Goal: Task Accomplishment & Management: Use online tool/utility

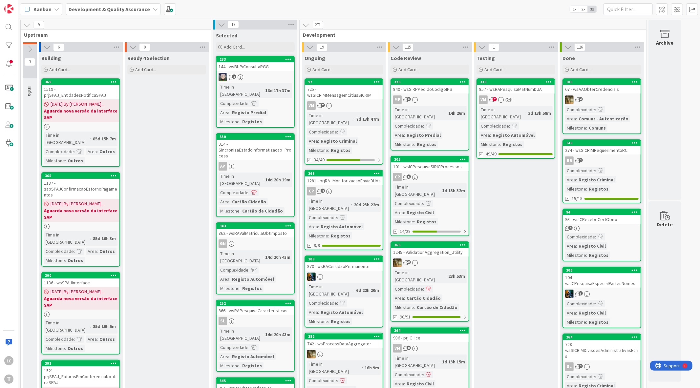
click at [530, 99] on div "VM 7" at bounding box center [515, 100] width 77 height 9
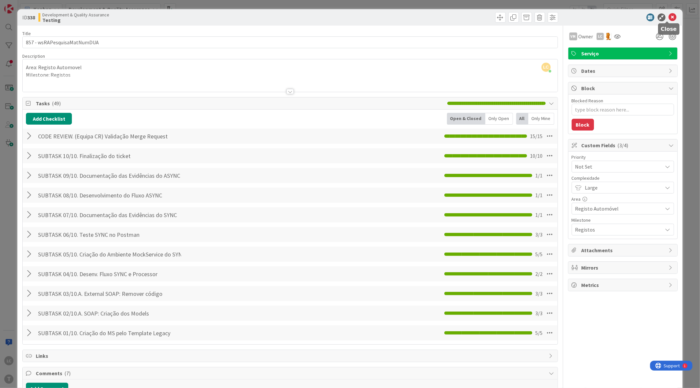
click at [670, 17] on icon at bounding box center [673, 17] width 8 height 8
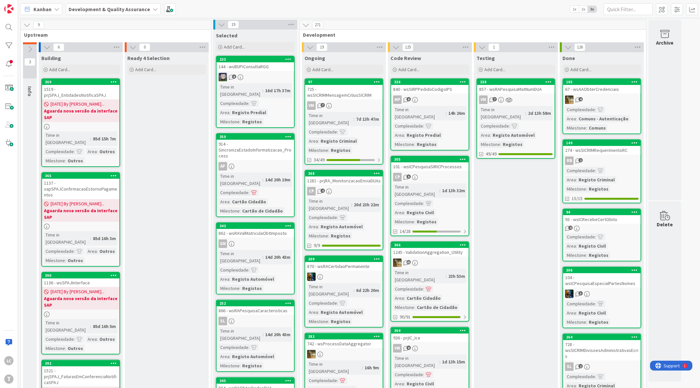
click at [534, 100] on div "VM 7" at bounding box center [515, 100] width 77 height 9
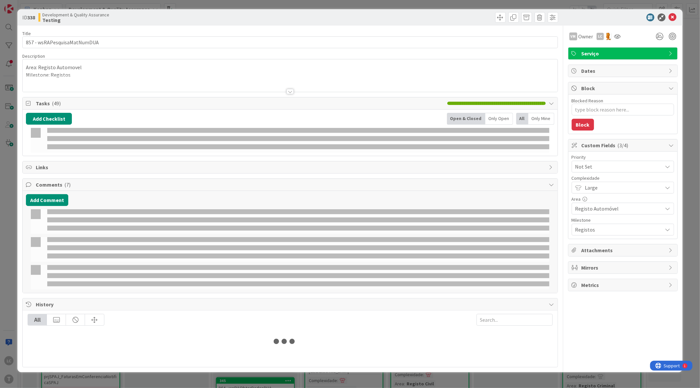
type textarea "x"
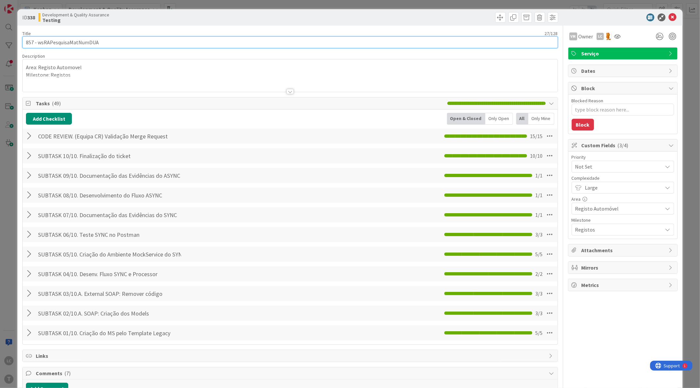
click at [94, 43] on input "857 - wsRAPesquisaMatNumDUA" at bounding box center [290, 42] width 536 height 12
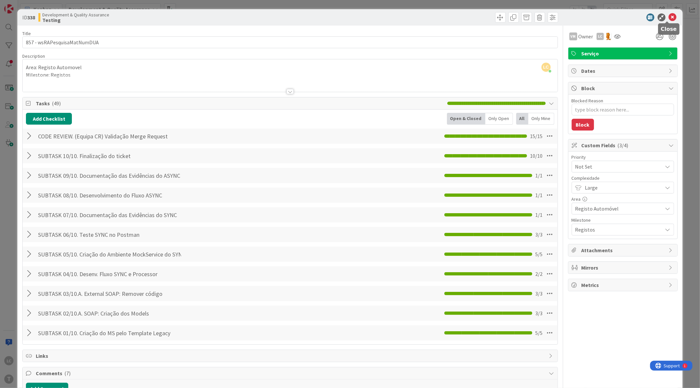
click at [669, 16] on icon at bounding box center [673, 17] width 8 height 8
